Goal: Task Accomplishment & Management: Manage account settings

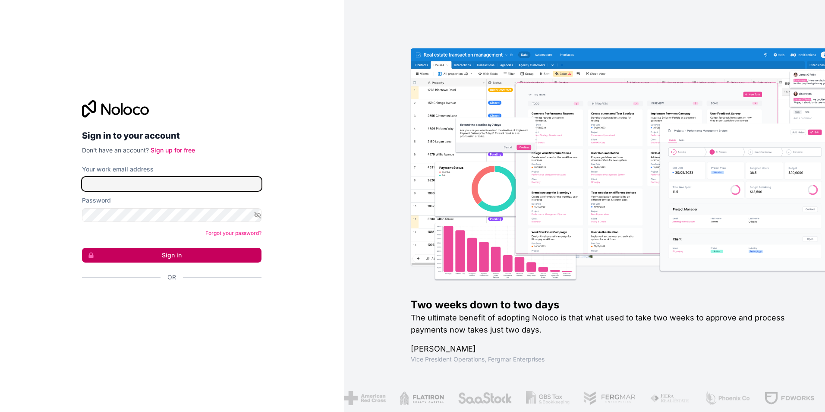
type input "[EMAIL_ADDRESS][DOMAIN_NAME]"
click at [191, 253] on button "Sign in" at bounding box center [172, 255] width 180 height 15
click at [192, 253] on button "Sign in" at bounding box center [172, 255] width 180 height 15
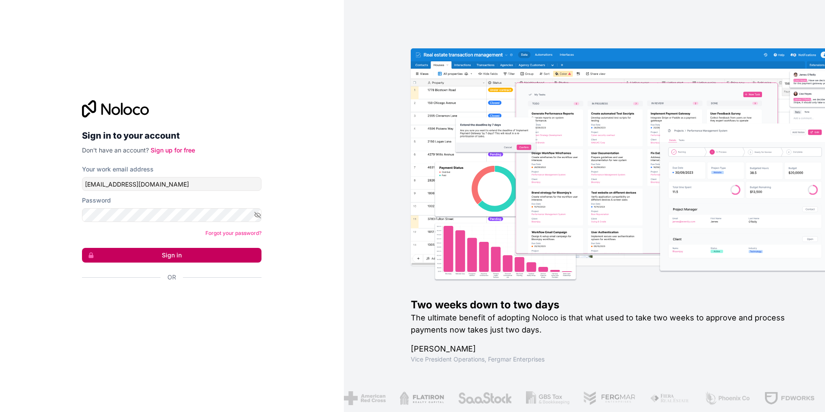
click at [192, 256] on button "Sign in" at bounding box center [172, 255] width 180 height 15
click at [136, 271] on form "Your work email address [EMAIL_ADDRESS][DOMAIN_NAME] Password Forgot your passw…" at bounding box center [172, 238] width 180 height 147
click at [146, 253] on button "Sign in" at bounding box center [172, 255] width 180 height 15
type input "[EMAIL_ADDRESS][DOMAIN_NAME]"
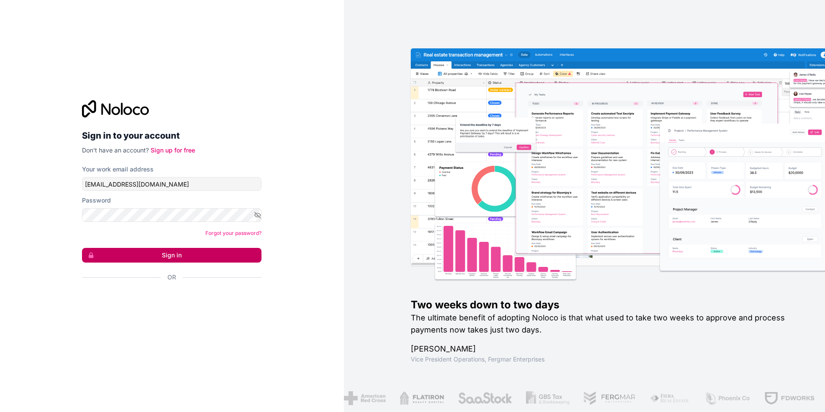
click at [158, 254] on button "Sign in" at bounding box center [172, 255] width 180 height 15
click at [164, 251] on button "Sign in" at bounding box center [172, 255] width 180 height 15
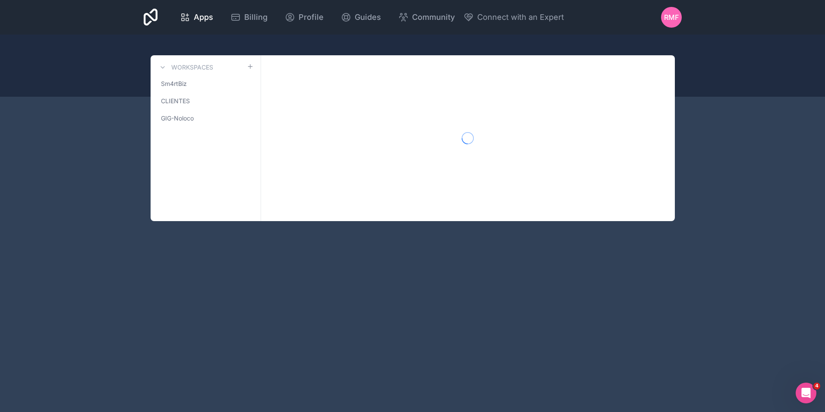
click at [667, 24] on div "RMF" at bounding box center [671, 17] width 21 height 21
click at [441, 99] on div at bounding box center [468, 138] width 414 height 166
click at [241, 21] on div "Billing" at bounding box center [249, 17] width 37 height 12
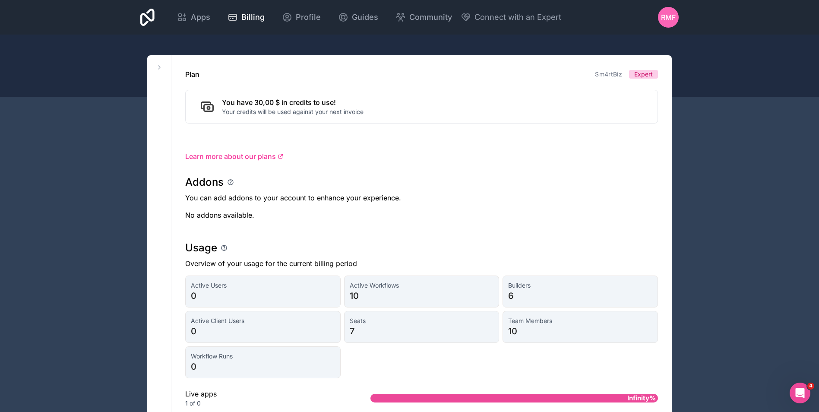
click at [670, 18] on span "RMF" at bounding box center [668, 17] width 15 height 10
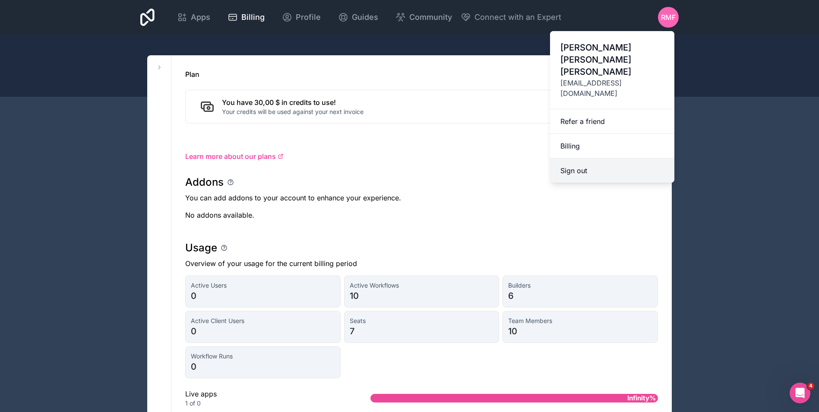
click at [579, 158] on button "Sign out" at bounding box center [612, 170] width 124 height 24
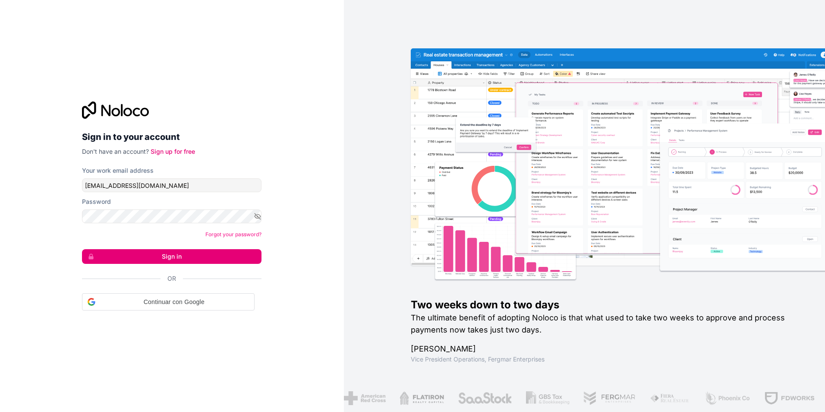
click at [144, 178] on div "Your work email address rfernandez@sm4rtbiz.com" at bounding box center [172, 179] width 180 height 26
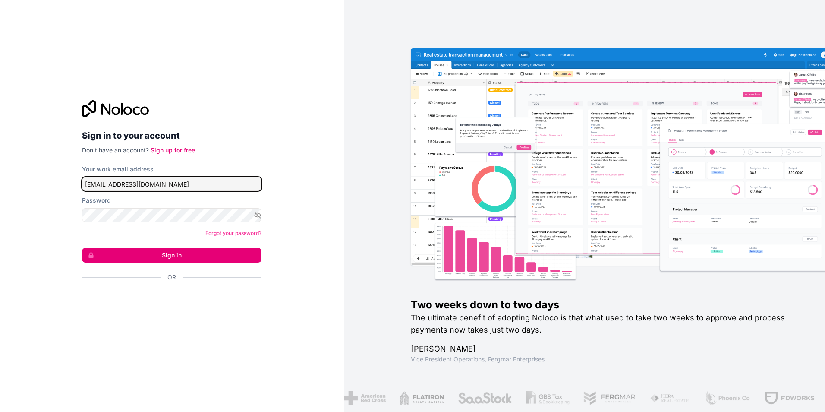
click at [144, 178] on input "[EMAIL_ADDRESS][DOMAIN_NAME]" at bounding box center [172, 184] width 180 height 14
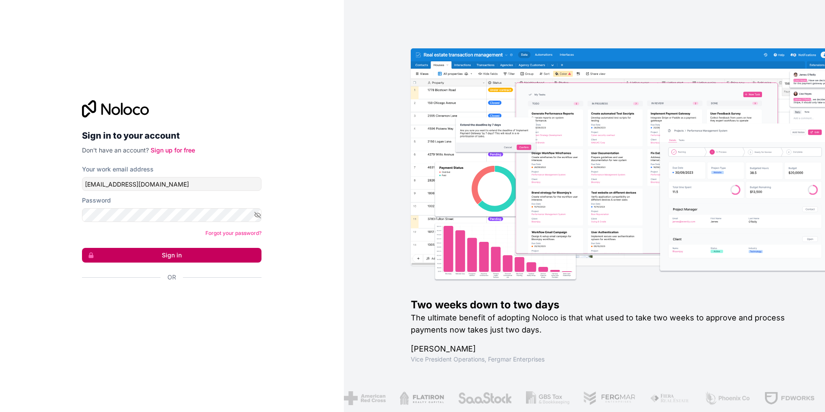
click at [207, 249] on button "Sign in" at bounding box center [172, 255] width 180 height 15
click at [195, 258] on button "Sign in" at bounding box center [172, 255] width 180 height 15
click at [170, 257] on button "Sign in" at bounding box center [172, 255] width 180 height 15
click at [154, 256] on button "Sign in" at bounding box center [172, 255] width 180 height 15
click at [257, 214] on icon "button" at bounding box center [258, 215] width 8 height 8
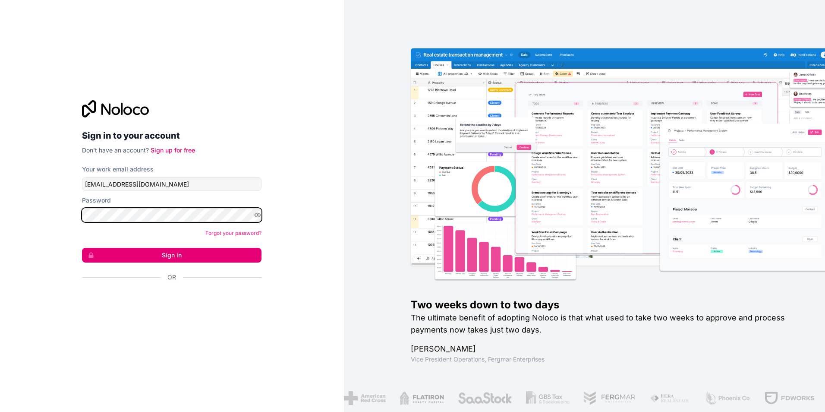
click at [73, 208] on div "Sign in to your account Don't have an account? Sign up for free Your work email…" at bounding box center [172, 206] width 344 height 412
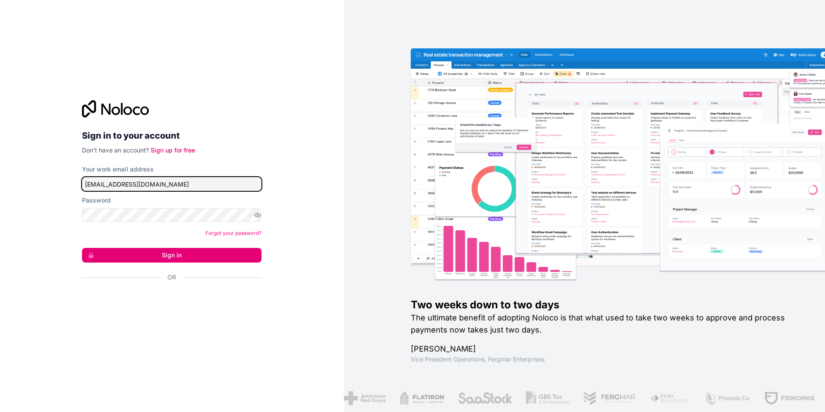
drag, startPoint x: 150, startPoint y: 181, endPoint x: 77, endPoint y: 178, distance: 73.5
click at [77, 178] on div "Sign in to your account Don't have an account? Sign up for free Your work email…" at bounding box center [171, 205] width 193 height 239
click at [138, 180] on input "israel.lara@gig.mx" at bounding box center [172, 184] width 180 height 14
drag, startPoint x: 153, startPoint y: 186, endPoint x: 68, endPoint y: 189, distance: 85.1
click at [68, 189] on div "Sign in to your account Don't have an account? Sign up for free Your work email…" at bounding box center [172, 206] width 344 height 412
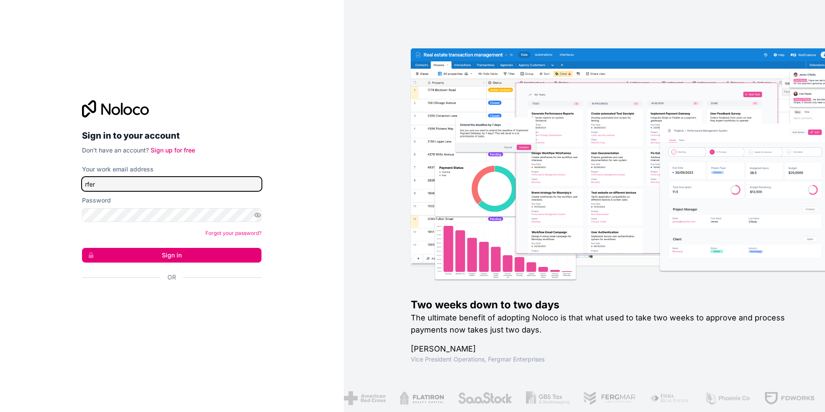
type input "[EMAIL_ADDRESS][DOMAIN_NAME]"
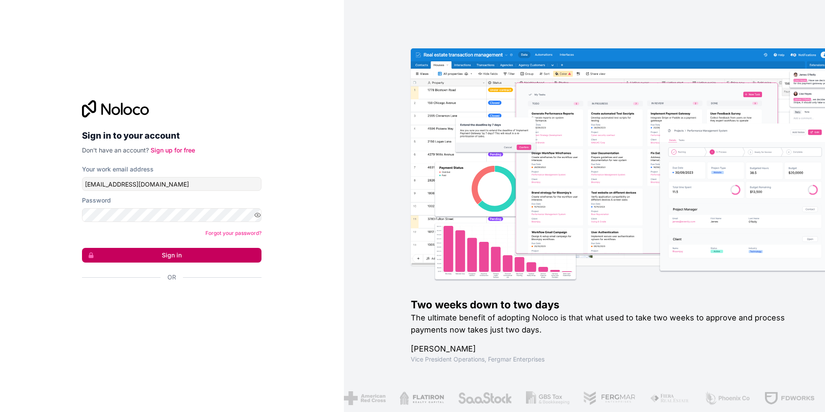
click at [169, 255] on button "Sign in" at bounding box center [172, 255] width 180 height 15
